Goal: Navigation & Orientation: Find specific page/section

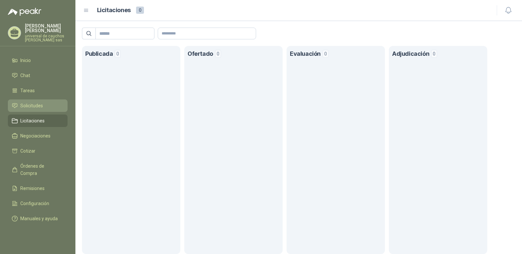
click at [36, 109] on link "Solicitudes" at bounding box center [38, 105] width 60 height 12
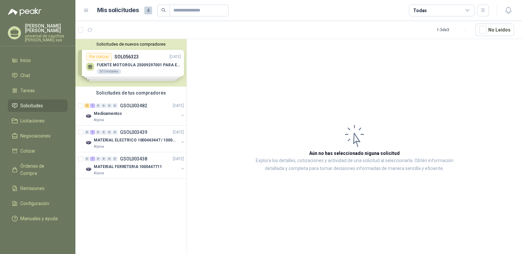
click at [122, 68] on div "Solicitudes de nuevos compradores Por cotizar SOL056323 [DATE] FUENTE MOTOROLA …" at bounding box center [130, 63] width 111 height 48
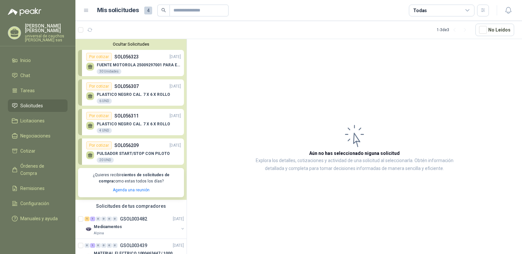
click at [135, 63] on p "FUENTE MOTOROLA 25009297001 PARA EP450" at bounding box center [139, 65] width 84 height 5
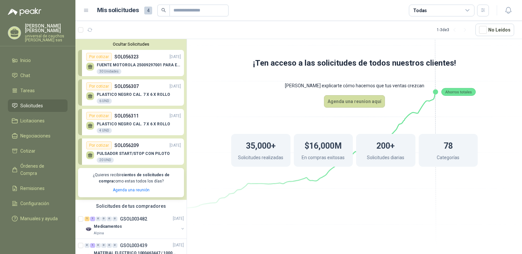
click at [260, 153] on div "35,000+ Solicitudes realizadas" at bounding box center [260, 150] width 59 height 33
click at [374, 104] on button "Agenda una reunion aquí" at bounding box center [354, 101] width 61 height 12
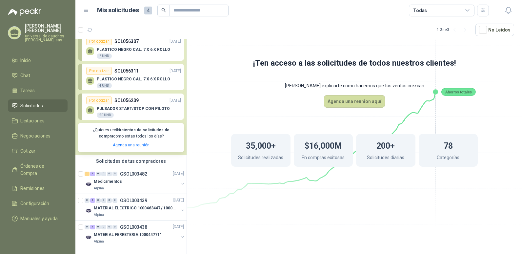
scroll to position [51, 0]
click at [129, 98] on p "SOL056209" at bounding box center [127, 100] width 24 height 7
drag, startPoint x: 123, startPoint y: 134, endPoint x: 123, endPoint y: 130, distance: 3.9
click at [123, 134] on p "¿Quieres recibir cientos de solicitudes de compra como estas todos los días?" at bounding box center [131, 133] width 98 height 12
click at [124, 129] on p "¿Quieres recibir cientos de solicitudes de compra como estas todos los días?" at bounding box center [131, 133] width 98 height 12
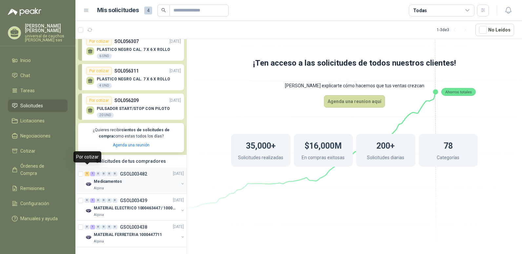
click at [87, 172] on div "1" at bounding box center [87, 174] width 5 height 5
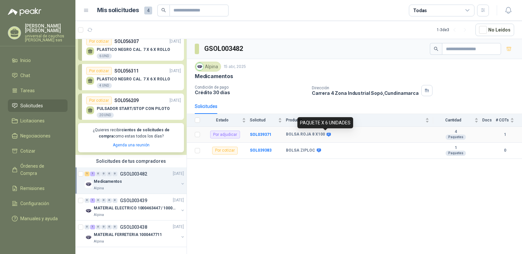
click at [328, 134] on icon at bounding box center [329, 135] width 4 height 4
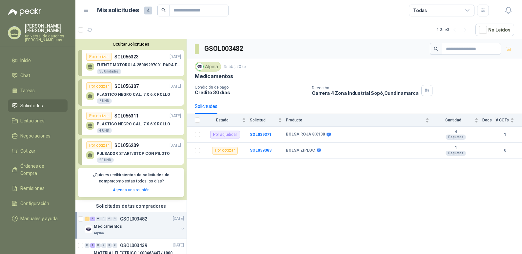
click at [127, 64] on p "FUENTE MOTOROLA 25009297001 PARA EP450" at bounding box center [139, 65] width 84 height 5
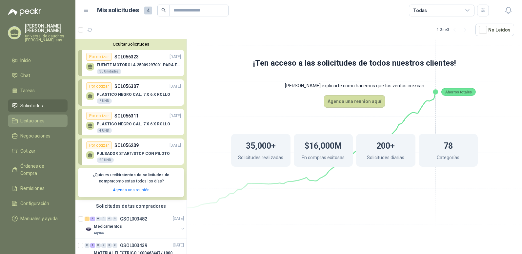
click at [32, 123] on span "Licitaciones" at bounding box center [32, 120] width 24 height 7
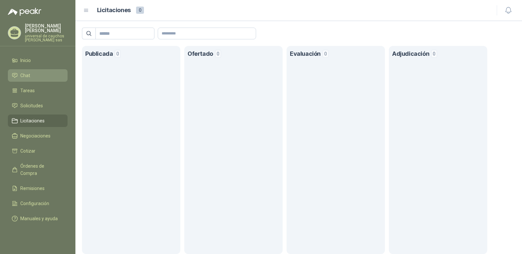
click at [34, 73] on li "Chat" at bounding box center [38, 75] width 52 height 7
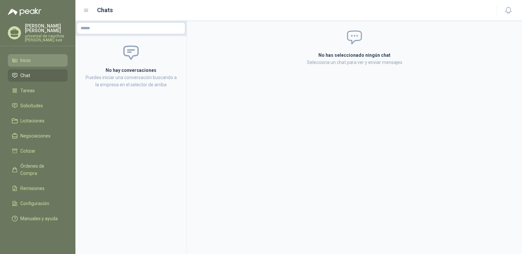
click at [37, 63] on li "Inicio" at bounding box center [38, 60] width 52 height 7
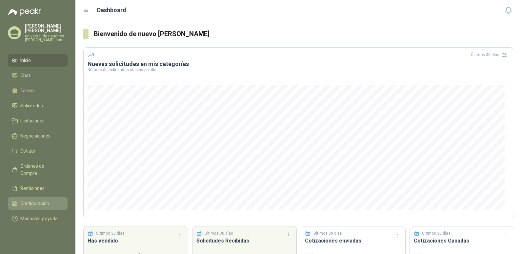
click at [33, 200] on span "Configuración" at bounding box center [34, 203] width 29 height 7
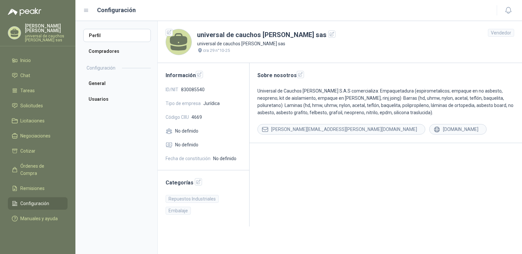
click at [38, 218] on ul "Inicio Chat Tareas Solicitudes Licitaciones Negociaciones Cotizar Órdenes de Co…" at bounding box center [37, 140] width 75 height 173
click at [38, 215] on span "Manuales y ayuda" at bounding box center [38, 218] width 37 height 7
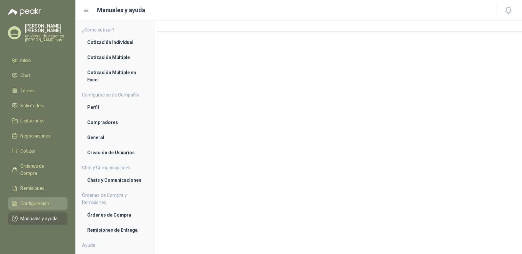
click at [36, 200] on span "Configuración" at bounding box center [34, 203] width 29 height 7
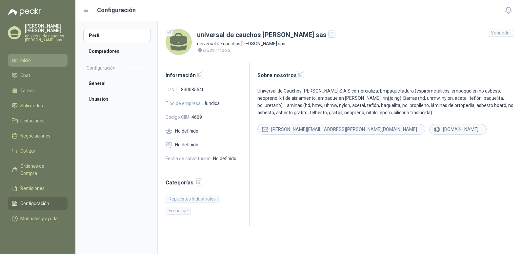
click at [35, 58] on li "Inicio" at bounding box center [38, 60] width 52 height 7
